Goal: Information Seeking & Learning: Learn about a topic

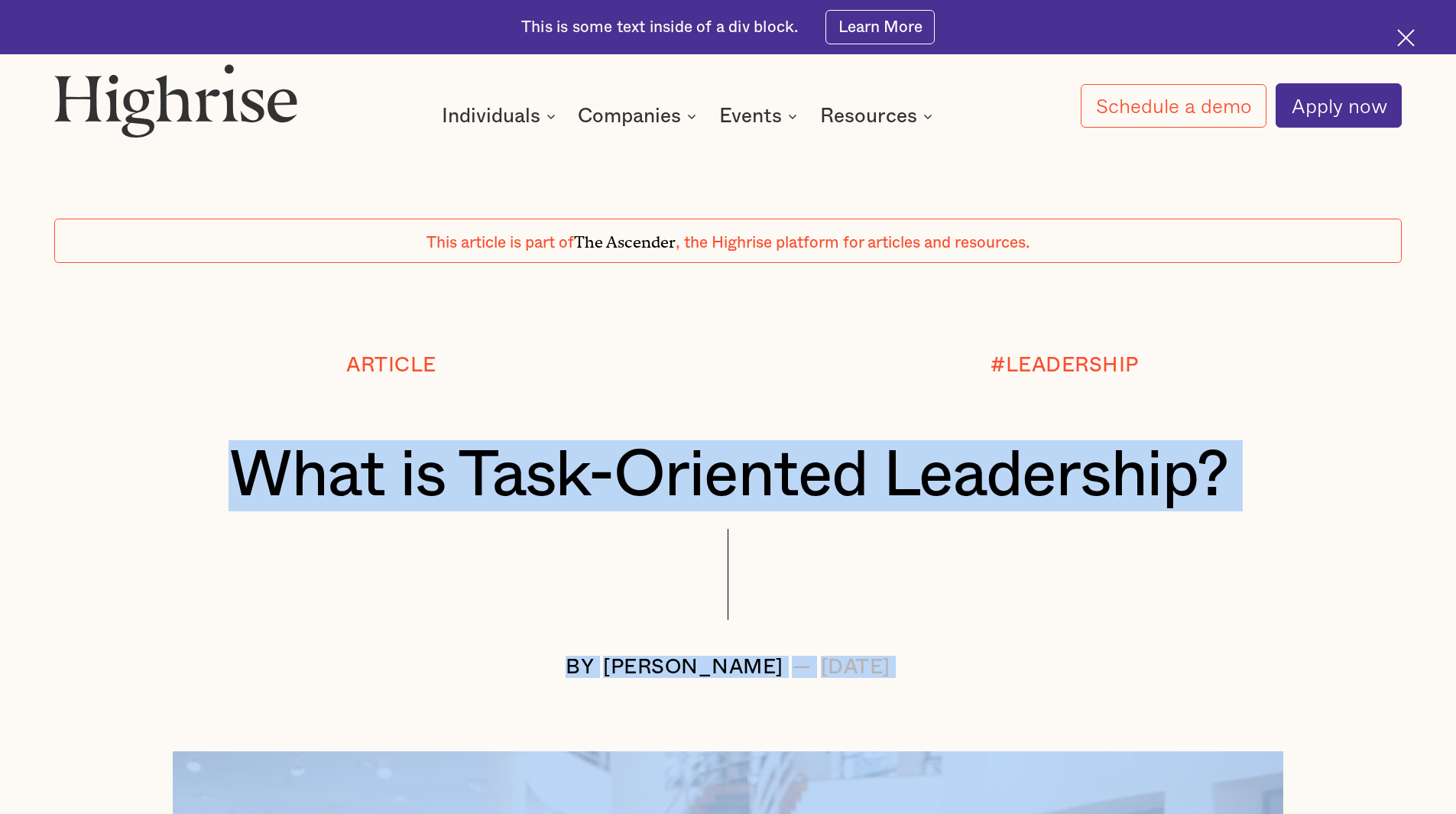
drag, startPoint x: 228, startPoint y: 469, endPoint x: 945, endPoint y: 683, distance: 748.3
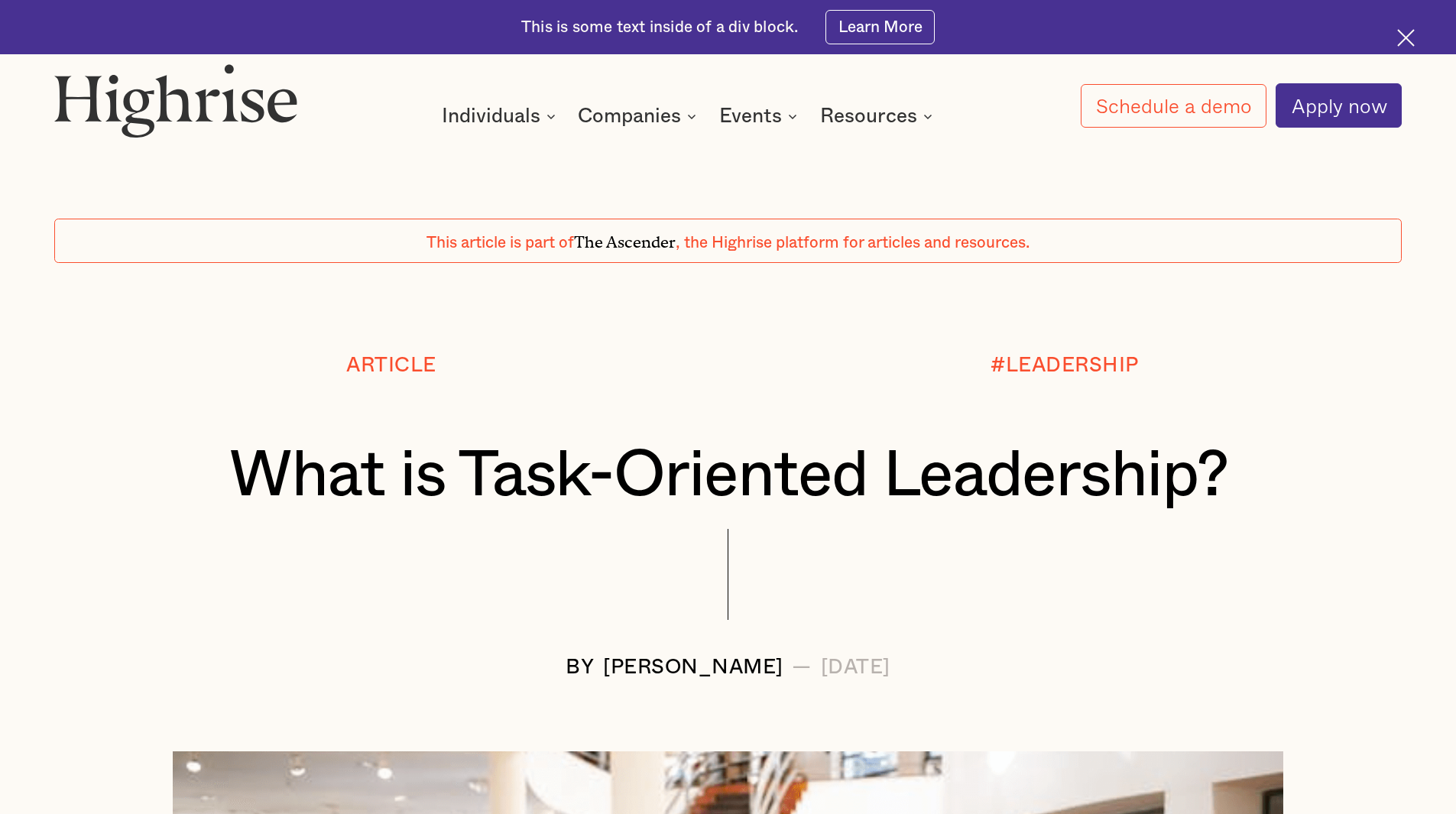
click at [507, 305] on div at bounding box center [728, 309] width 1456 height 91
click at [346, 367] on div "Article" at bounding box center [391, 364] width 90 height 22
drag, startPoint x: 351, startPoint y: 363, endPoint x: 941, endPoint y: 675, distance: 667.4
click at [941, 675] on div "Article #LEADERSHIP What is Task-Oriented Leadership? BY Andrew Langat — July 3…" at bounding box center [728, 515] width 1456 height 325
copy div "Article #LEADERSHIP What is Task-Oriented Leadership? BY Andrew Langat — July 3…"
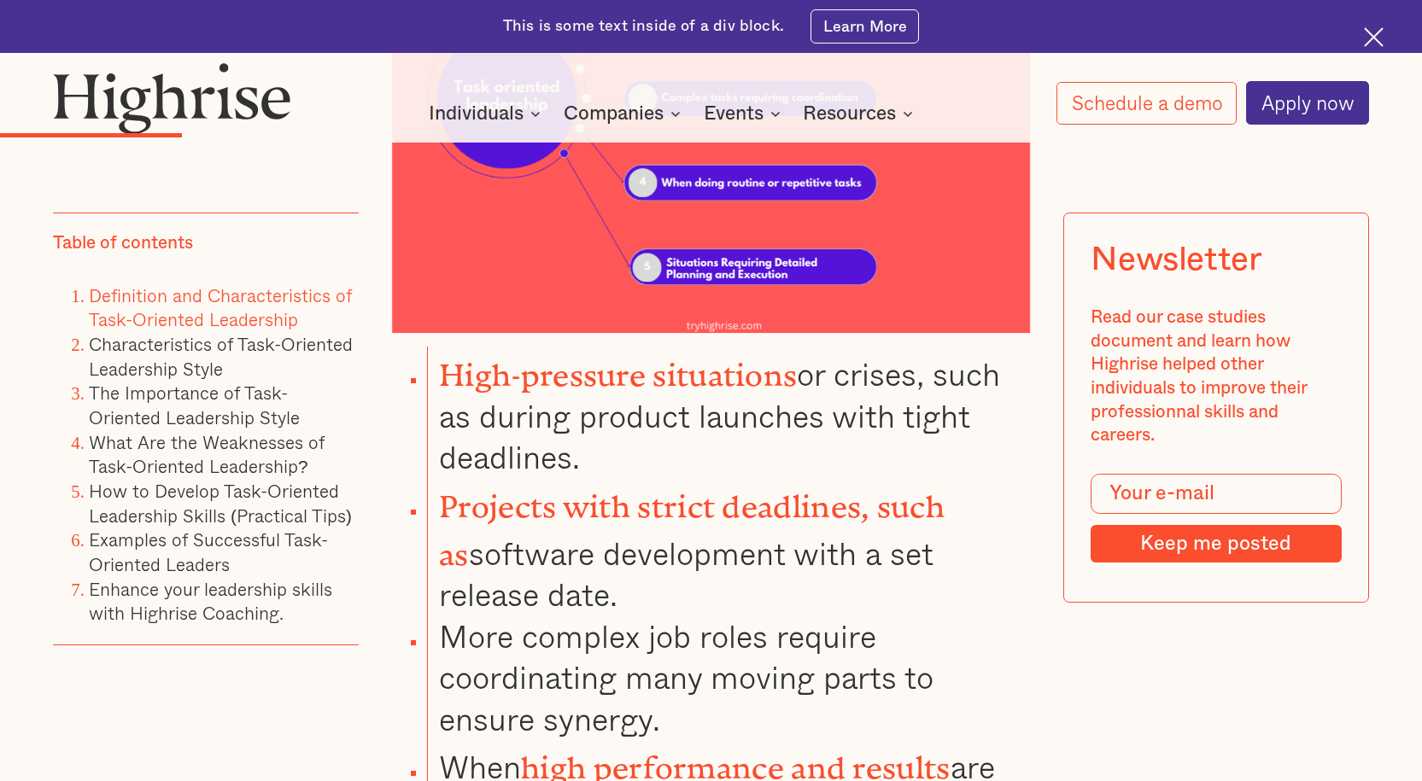
scroll to position [2391, 0]
